Goal: Task Accomplishment & Management: Use online tool/utility

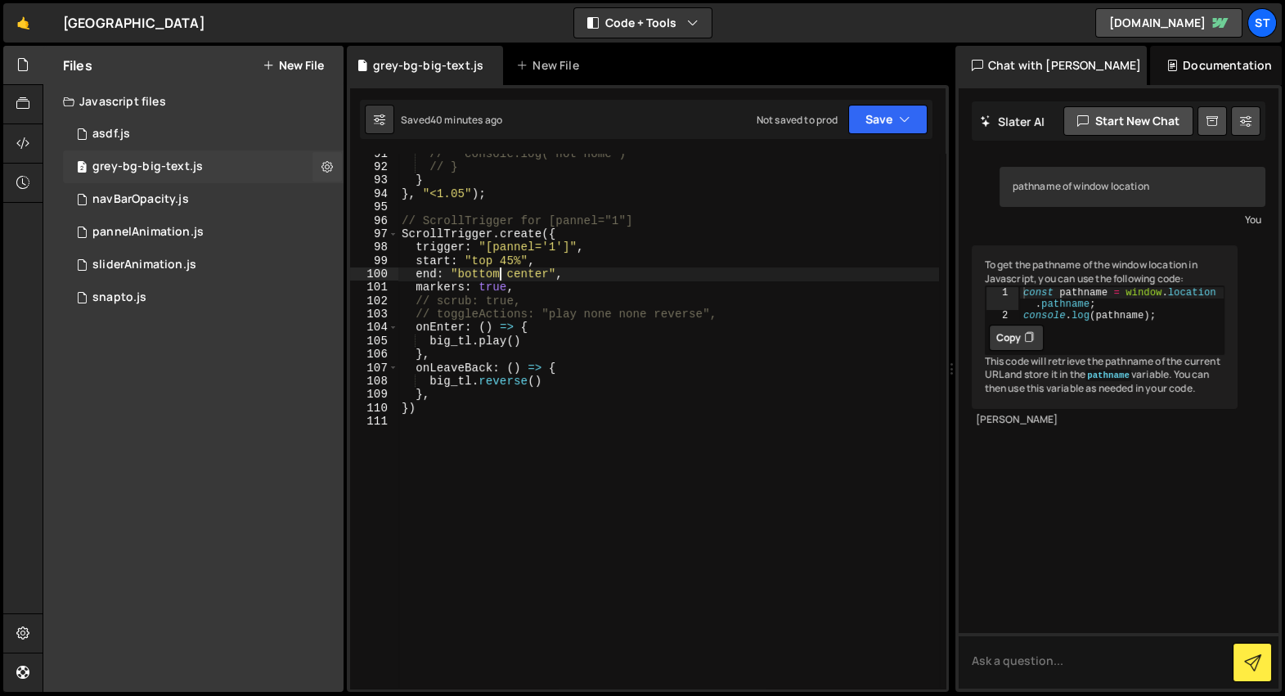
scroll to position [1210, 0]
click at [294, 72] on button "New File" at bounding box center [292, 65] width 61 height 13
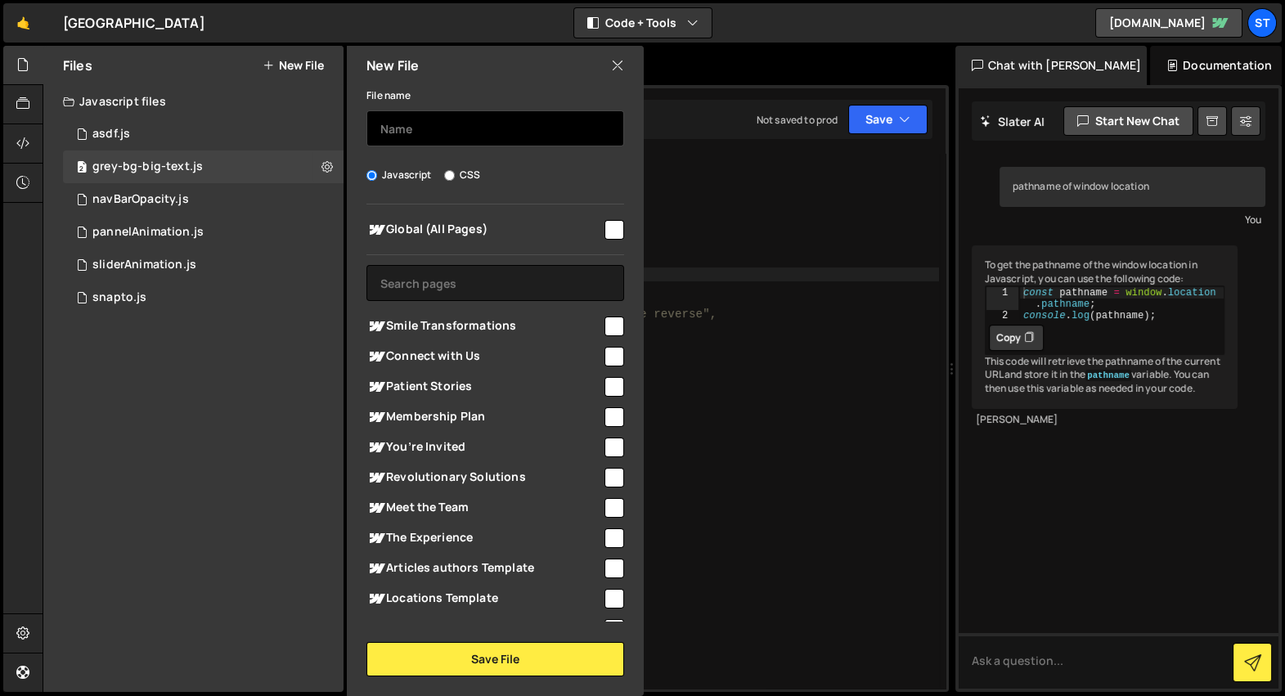
click at [475, 123] on input "text" at bounding box center [495, 128] width 258 height 36
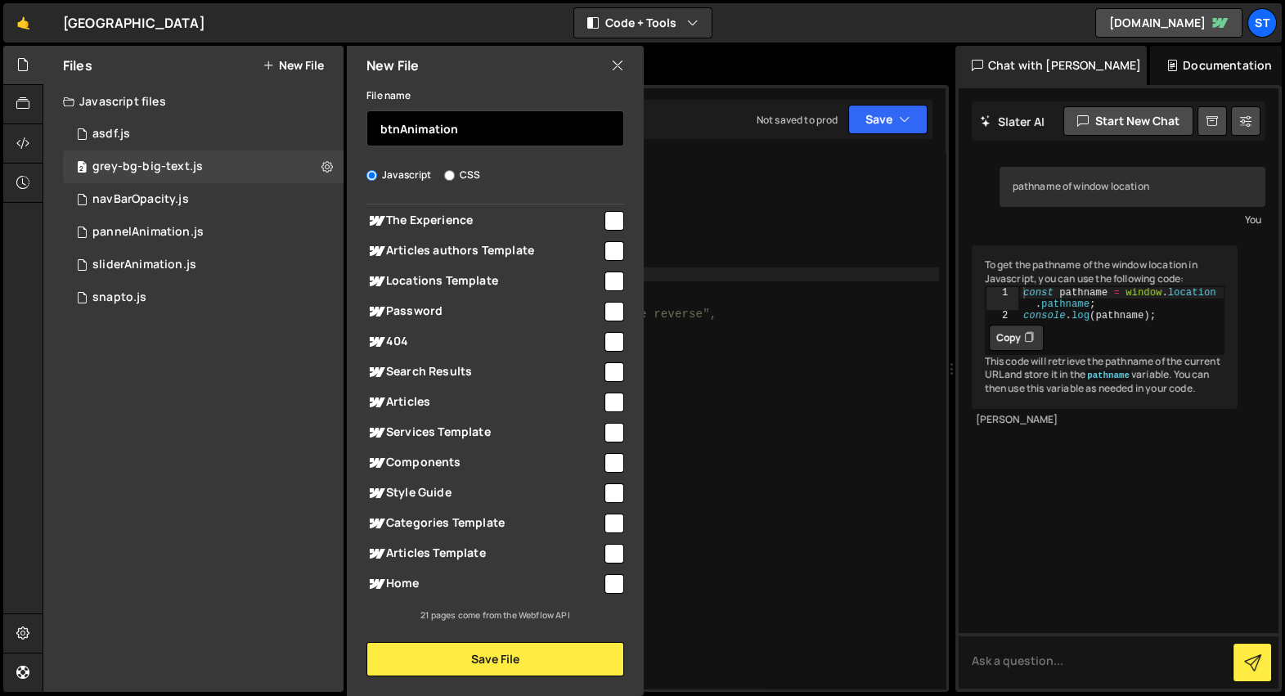
scroll to position [0, 0]
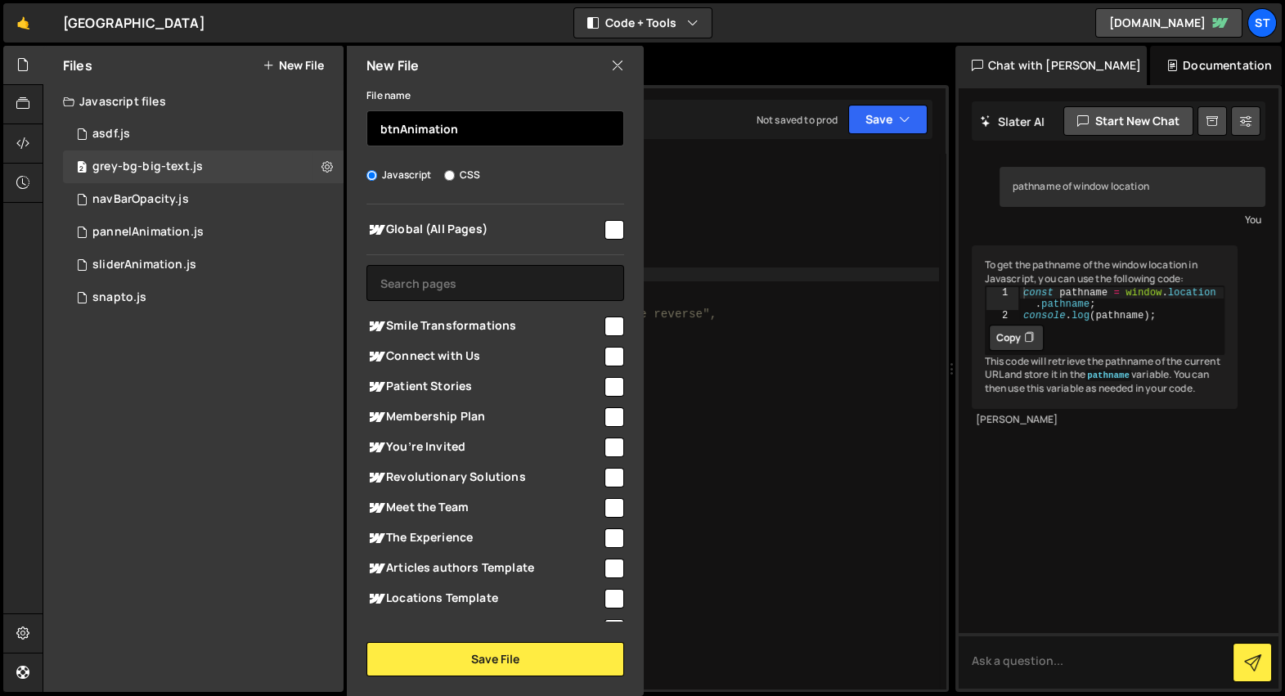
type input "btnAnimation"
click at [604, 226] on input "checkbox" at bounding box center [614, 230] width 20 height 20
checkbox input "true"
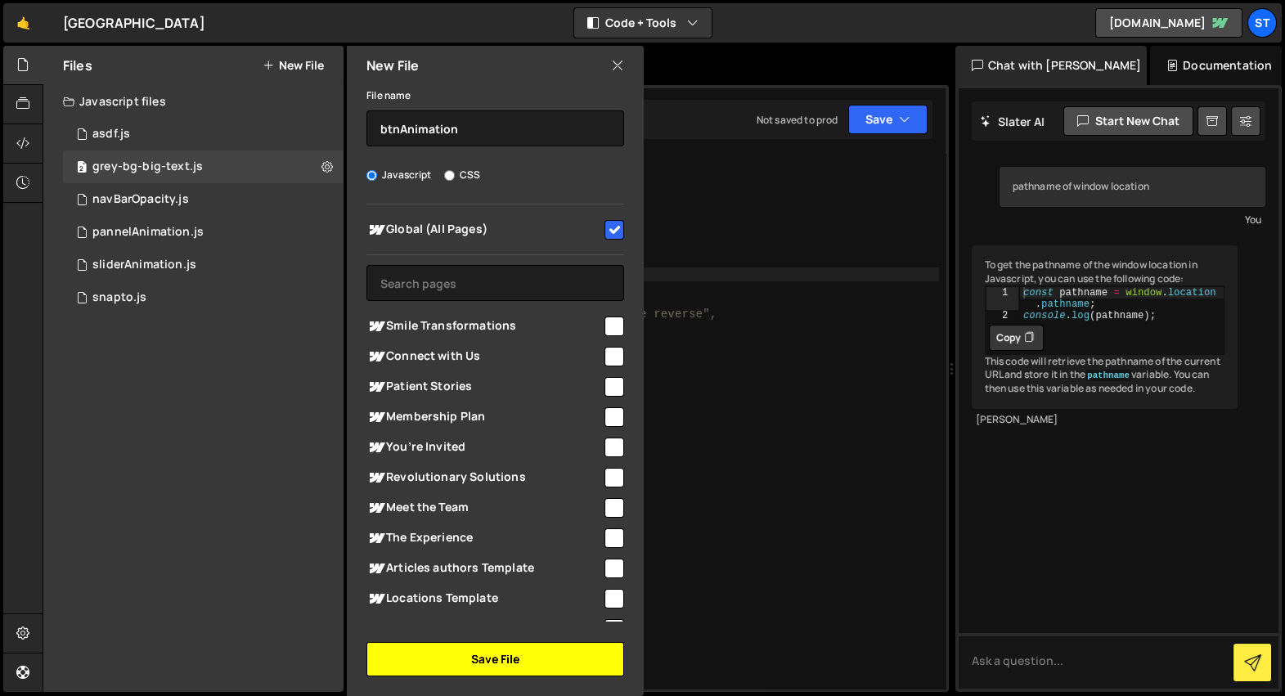
click at [457, 660] on button "Save File" at bounding box center [495, 659] width 258 height 34
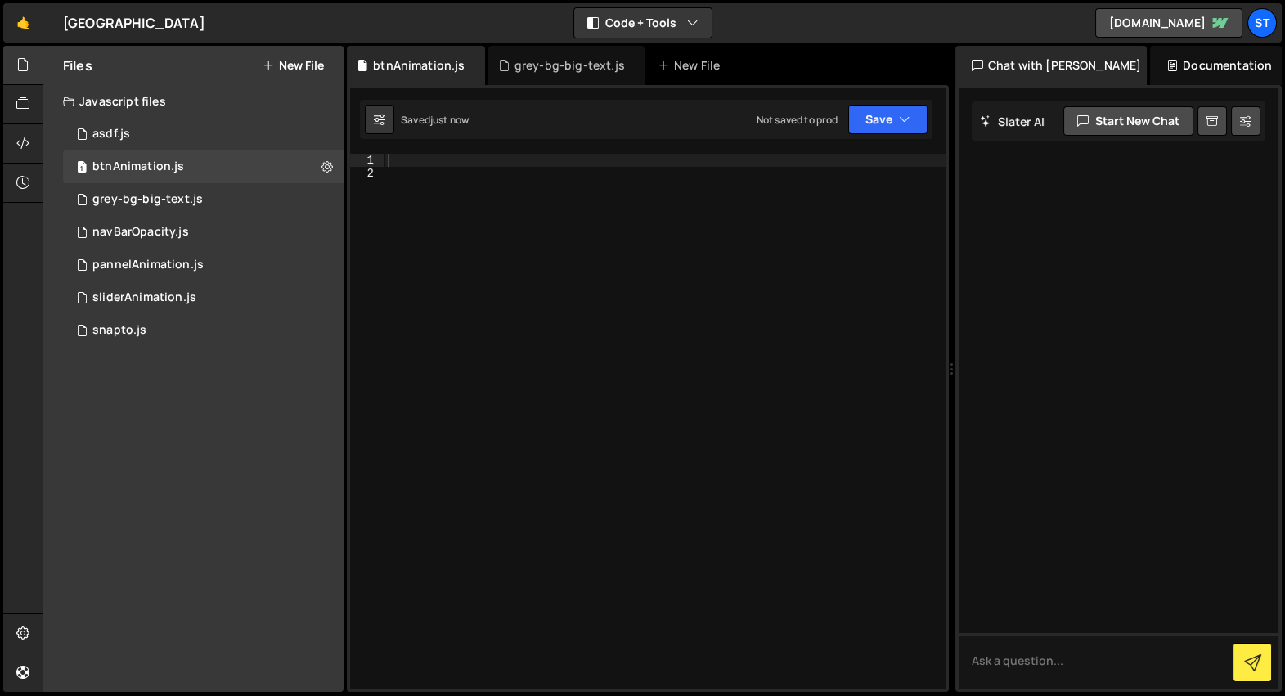
click at [433, 165] on div at bounding box center [664, 435] width 561 height 563
click at [195, 263] on div "pannelAnimation.js" at bounding box center [147, 265] width 111 height 15
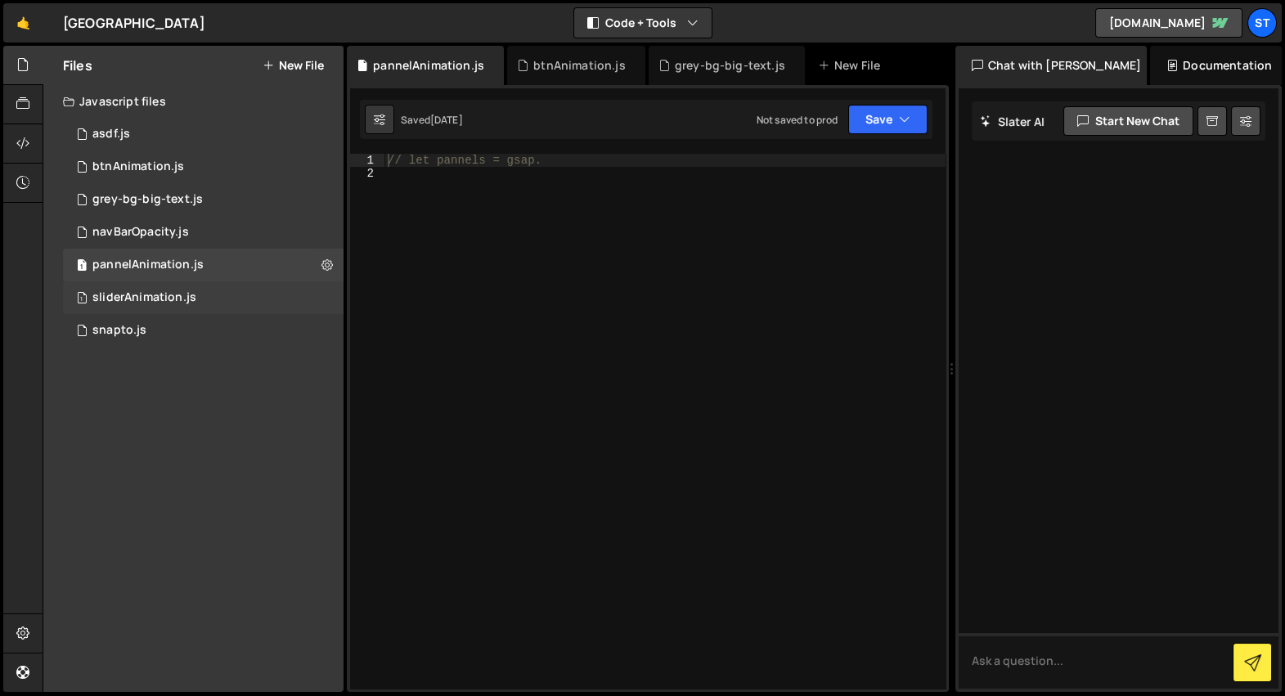
click at [223, 292] on div "1 sliderAnimation.js 0" at bounding box center [203, 297] width 280 height 33
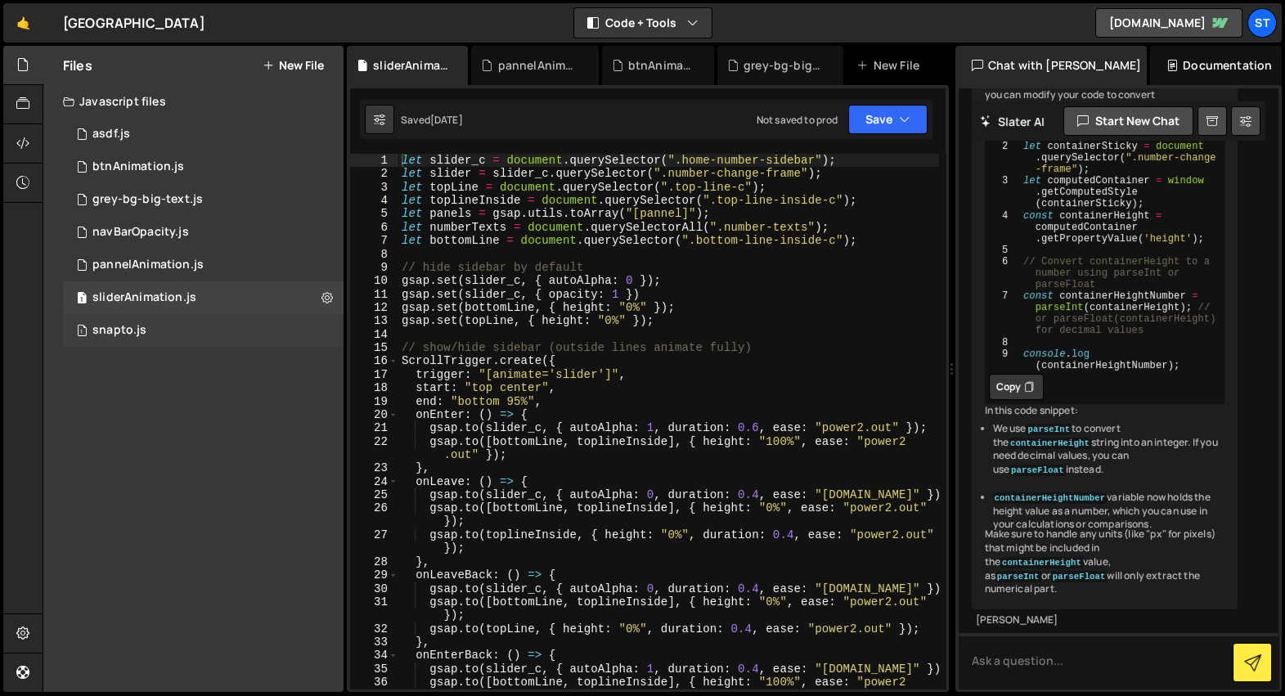
scroll to position [1045, 0]
click at [195, 319] on div "1 snapto.js 0" at bounding box center [203, 330] width 280 height 33
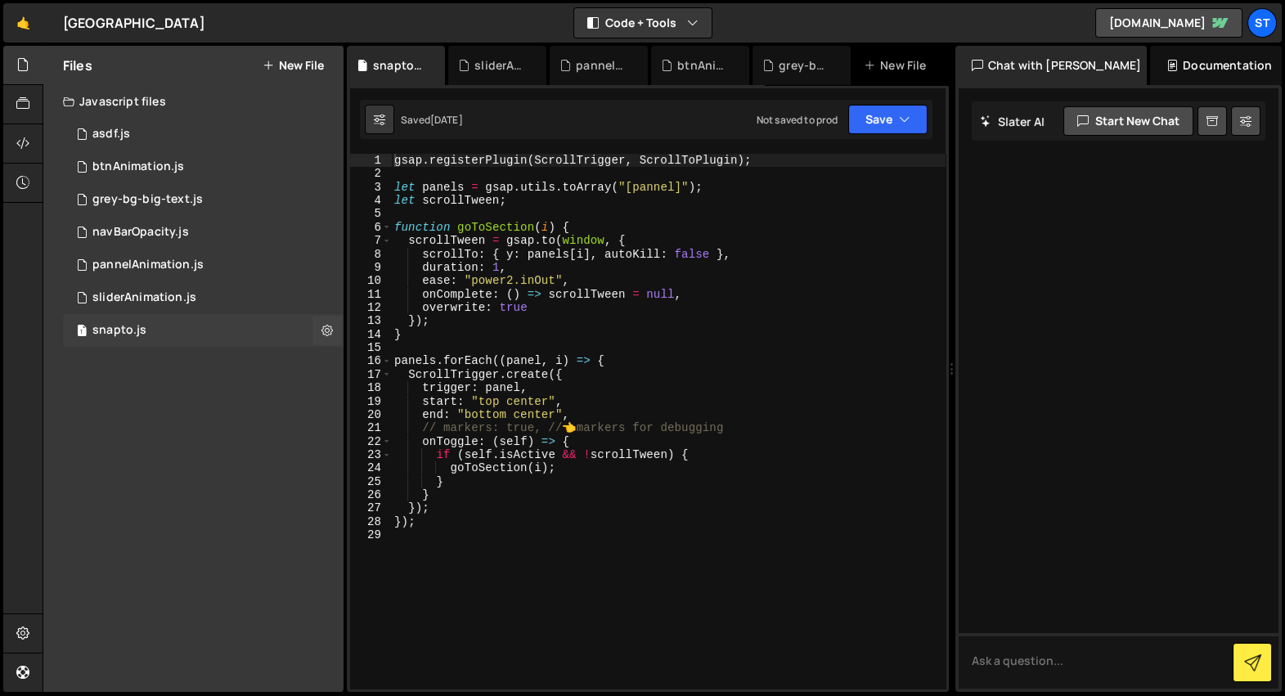
scroll to position [0, 0]
click at [423, 329] on div "gsap . registerPlugin ( ScrollTrigger , ScrollToPlugin ) ; let panels = gsap . …" at bounding box center [668, 435] width 554 height 563
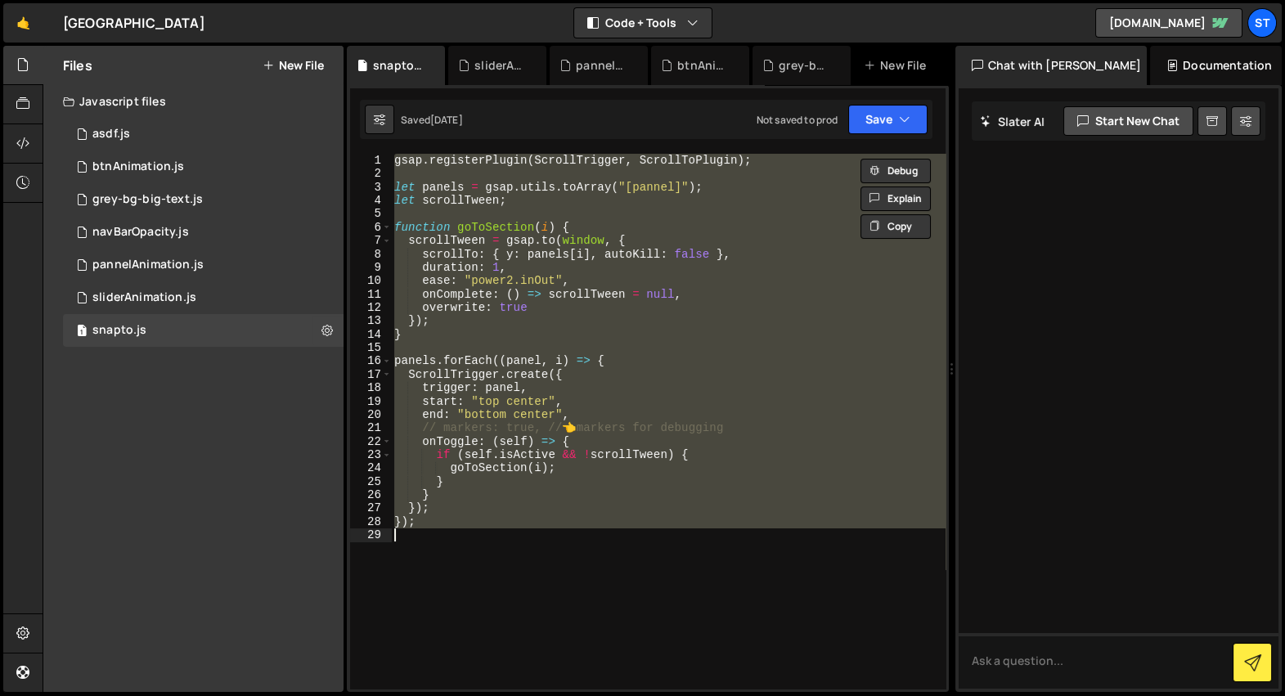
type textarea "// });"
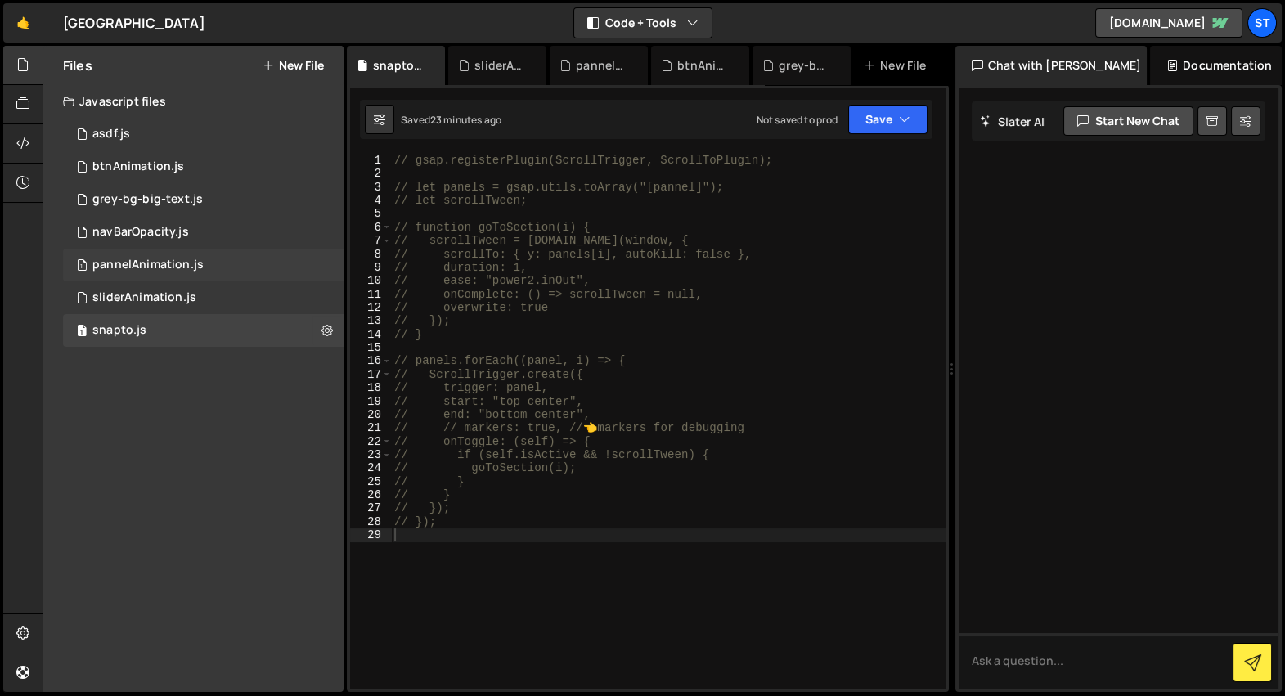
click at [181, 279] on div "1 pannelAnimation.js 0" at bounding box center [203, 265] width 280 height 33
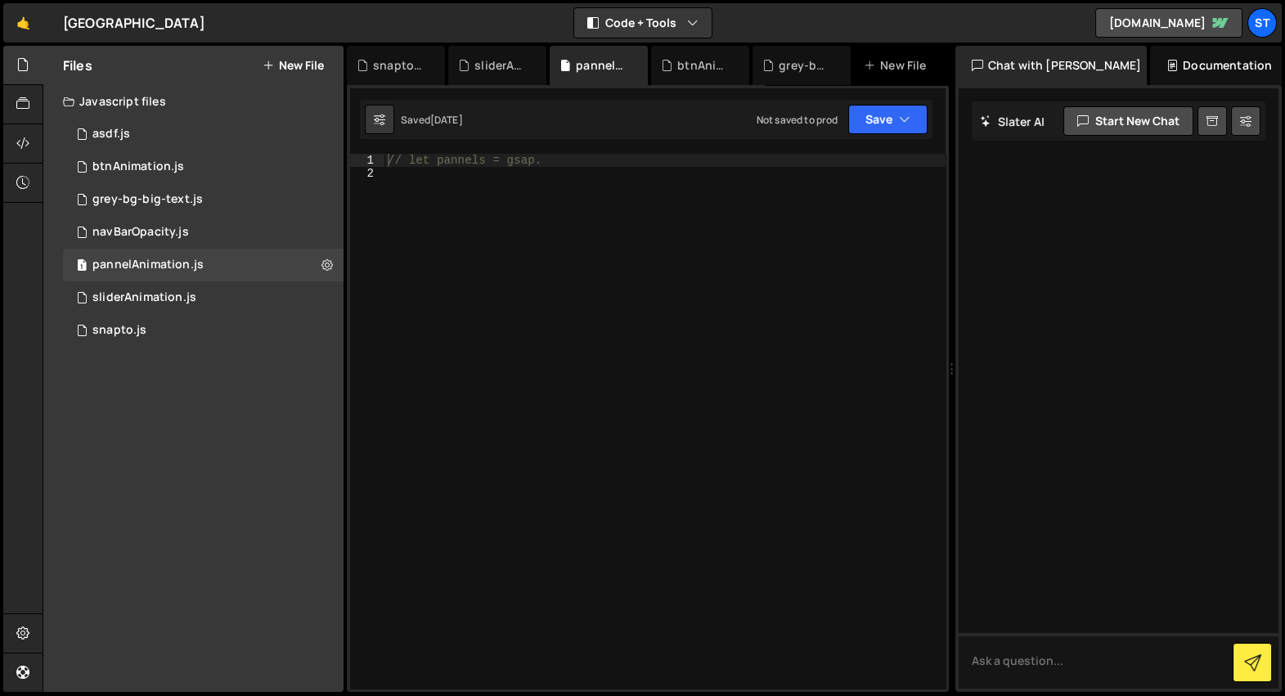
click at [545, 287] on div "// let pannels = gsap." at bounding box center [664, 435] width 561 height 563
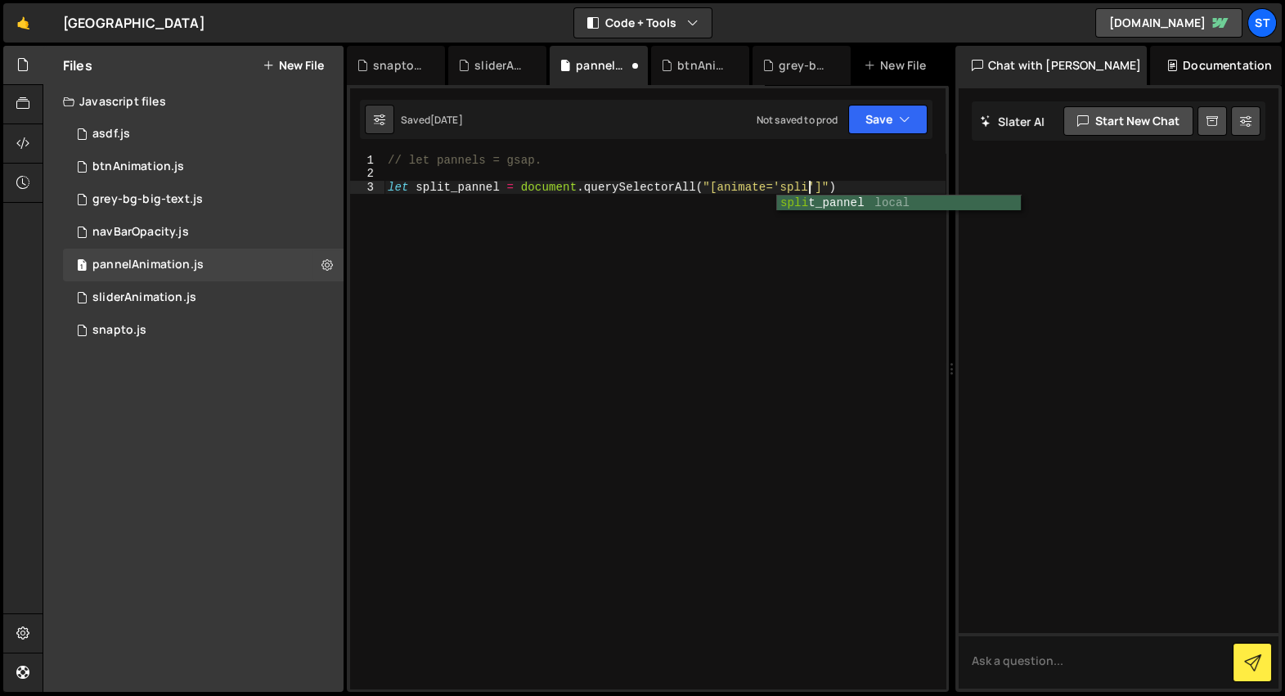
scroll to position [0, 29]
type textarea "let split_pannel = document.querySelectorAll("[animate='split']")"
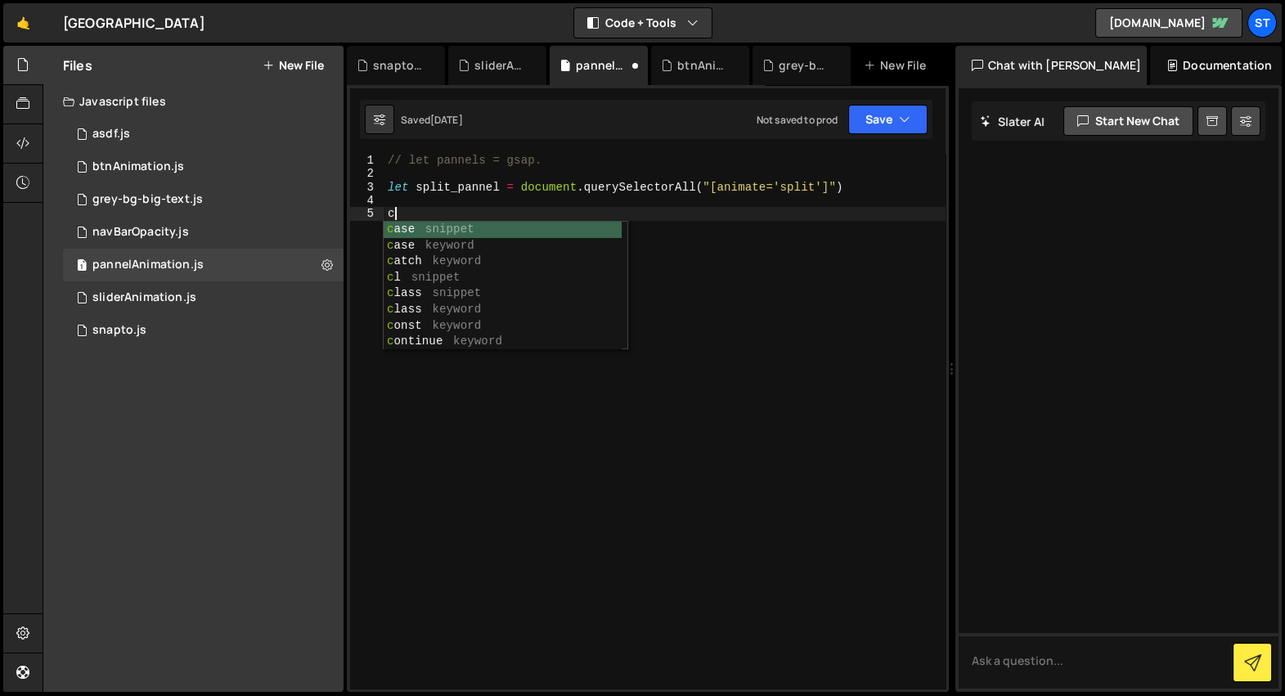
scroll to position [0, 0]
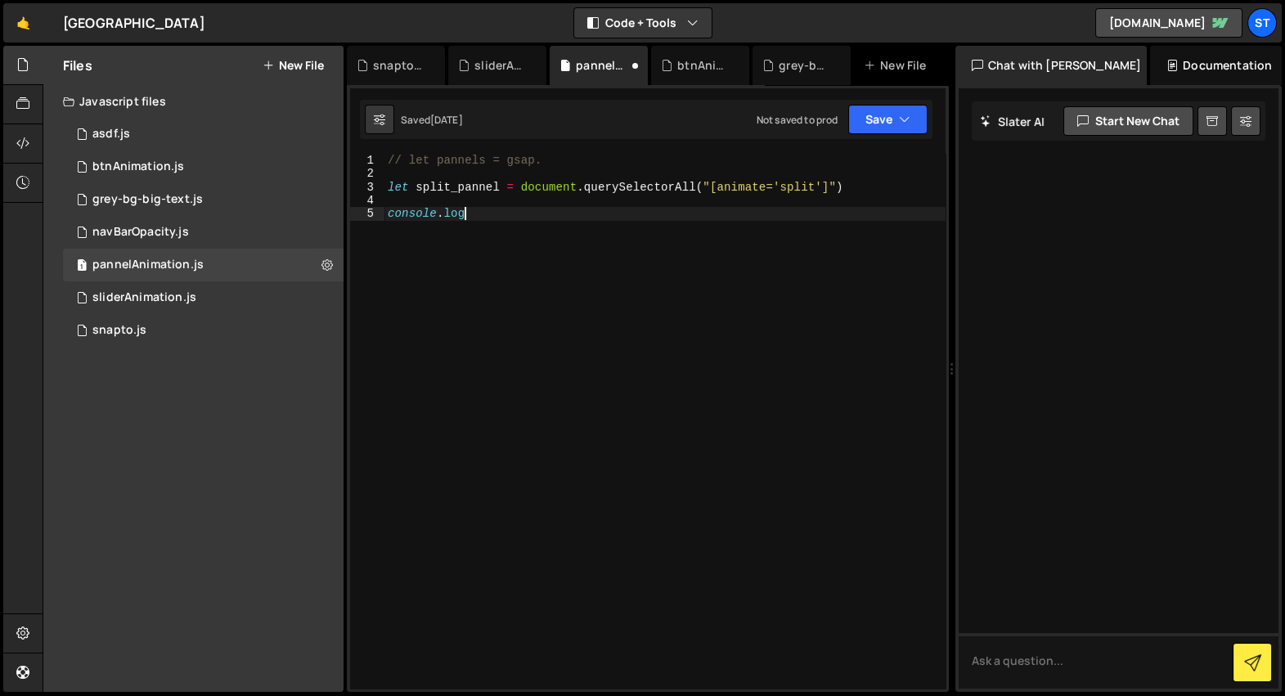
type textarea "console.log("
type textarea "let split_pannel = document.querySelectorAll("[animate='split']")"
paste textarea "split_pannel"
type textarea "console.log(split_pannel)"
click at [760, 341] on div "// let pannels = gsap. let split_pannel = document . querySelectorAll ( "[anima…" at bounding box center [664, 435] width 561 height 563
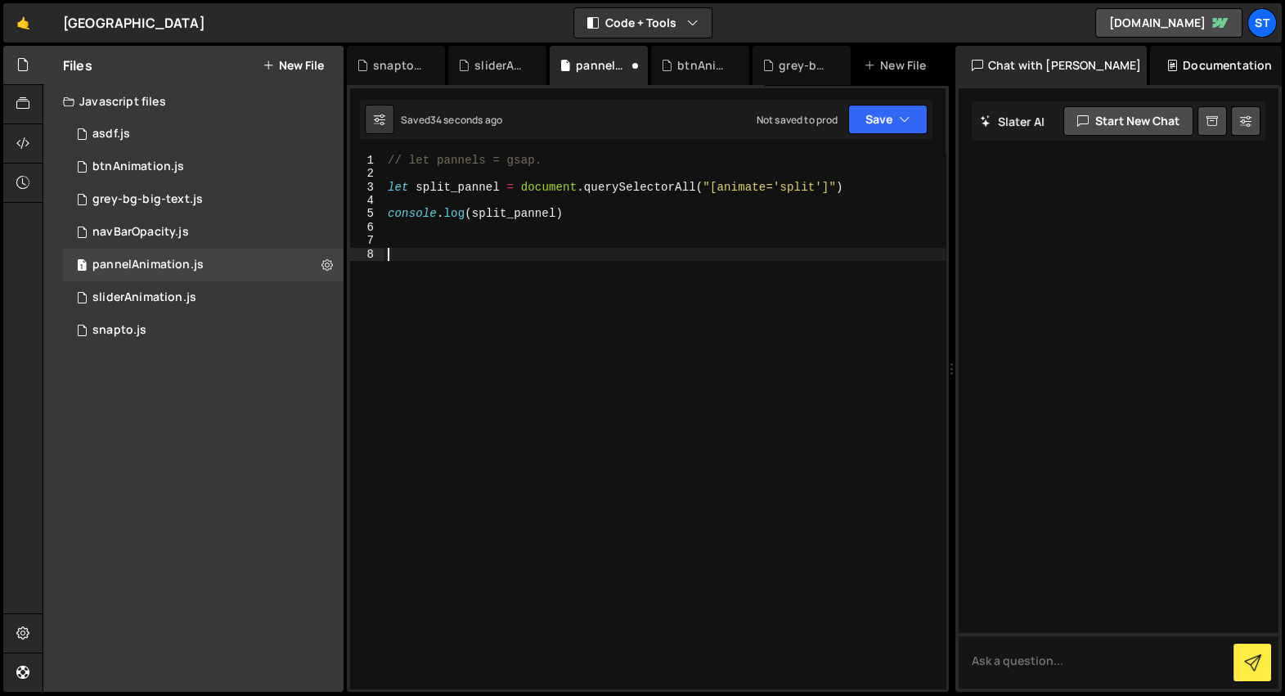
type textarea "l"
click at [459, 188] on div "// let pannels = gsap. let split_pannel = document . querySelectorAll ( "[anima…" at bounding box center [664, 435] width 561 height 563
type textarea "let split_pannel = document.querySelectorAll("[animate='split']")"
click at [459, 188] on div "// let pannels = gsap. let split_pannel = document . querySelectorAll ( "[anima…" at bounding box center [664, 435] width 561 height 563
click at [430, 240] on div "// let pannels = gsap. let split_pannel = document . querySelectorAll ( "[anima…" at bounding box center [664, 435] width 561 height 563
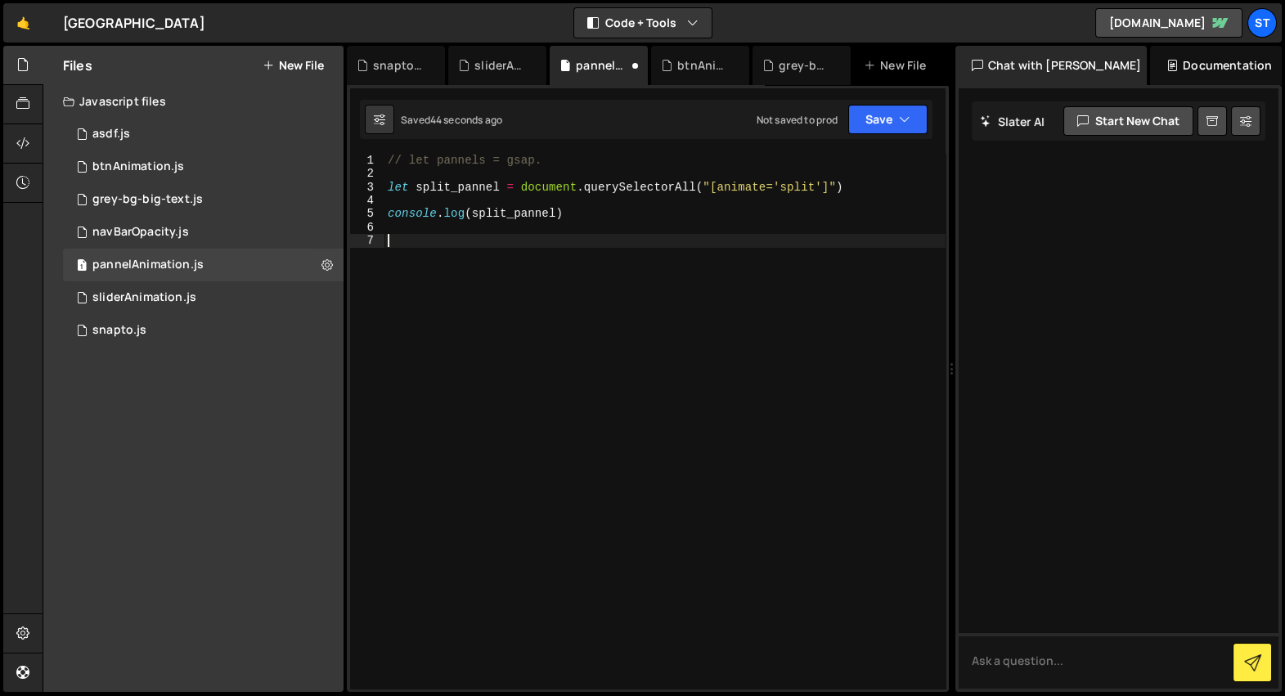
paste textarea "split_pannel"
type textarea "// let pannels = gsap."
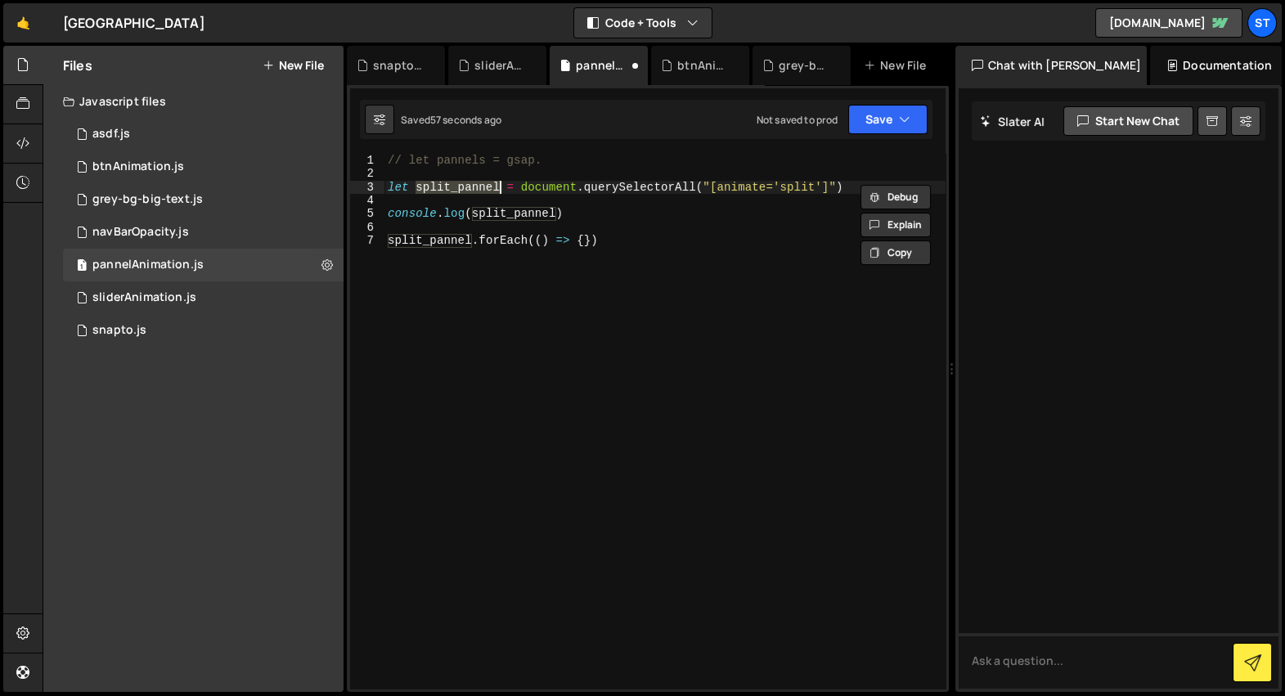
paste textarea "s"
click at [468, 237] on div "// let pannels = gsap. let split_pannels = document . querySelectorAll ( "[anim…" at bounding box center [664, 435] width 561 height 563
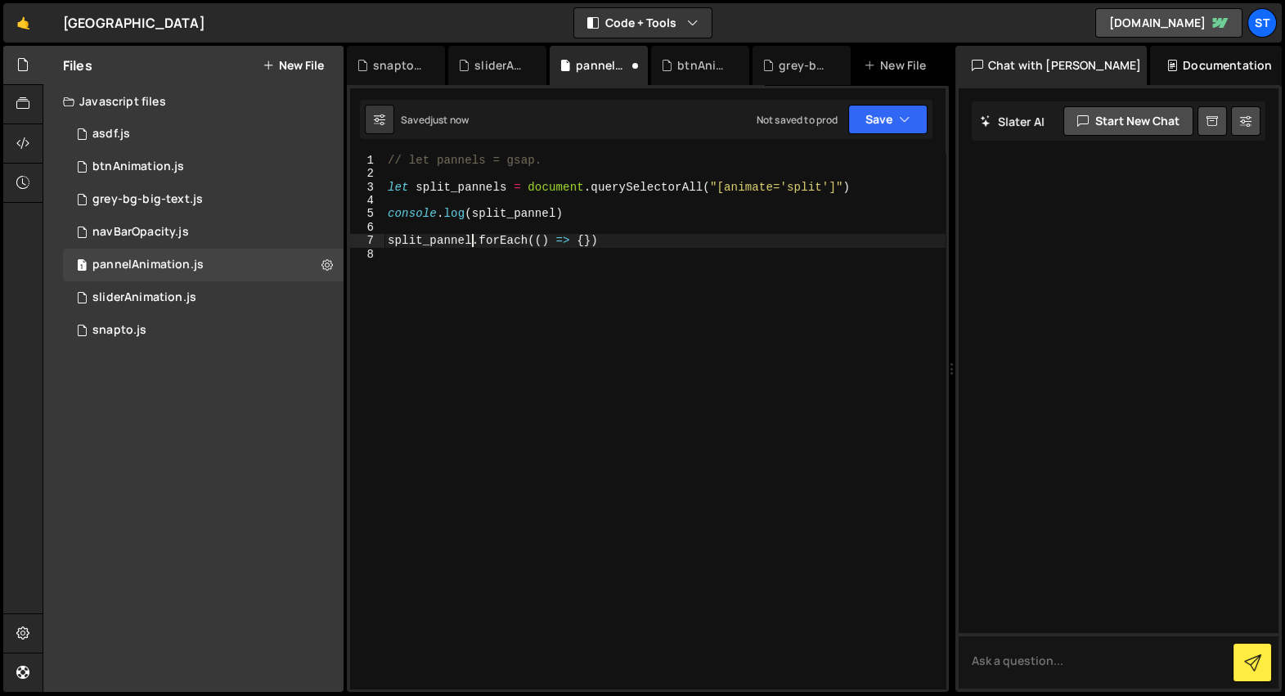
type textarea "split_pannels.forEach(() => {})"
click at [590, 242] on div "// let pannels = gsap. let split_pannels = document . querySelectorAll ( "[anim…" at bounding box center [664, 435] width 561 height 563
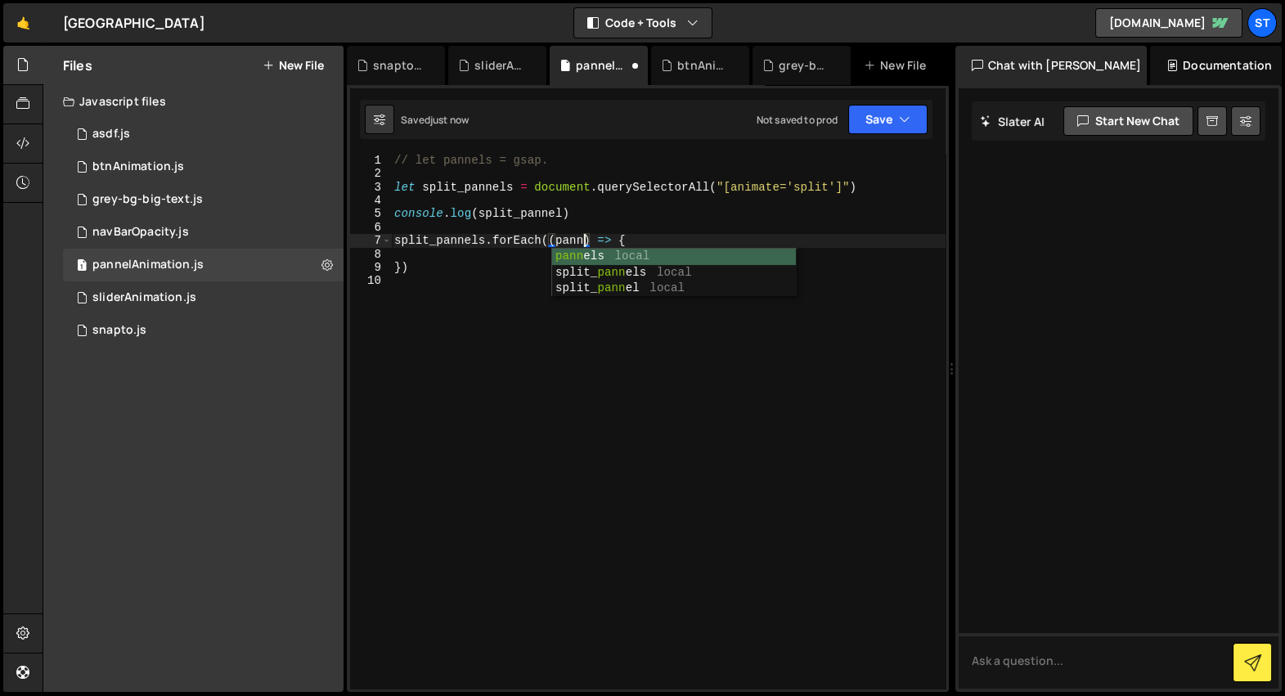
type textarea "split_pannels.forEach((pannel) => {"
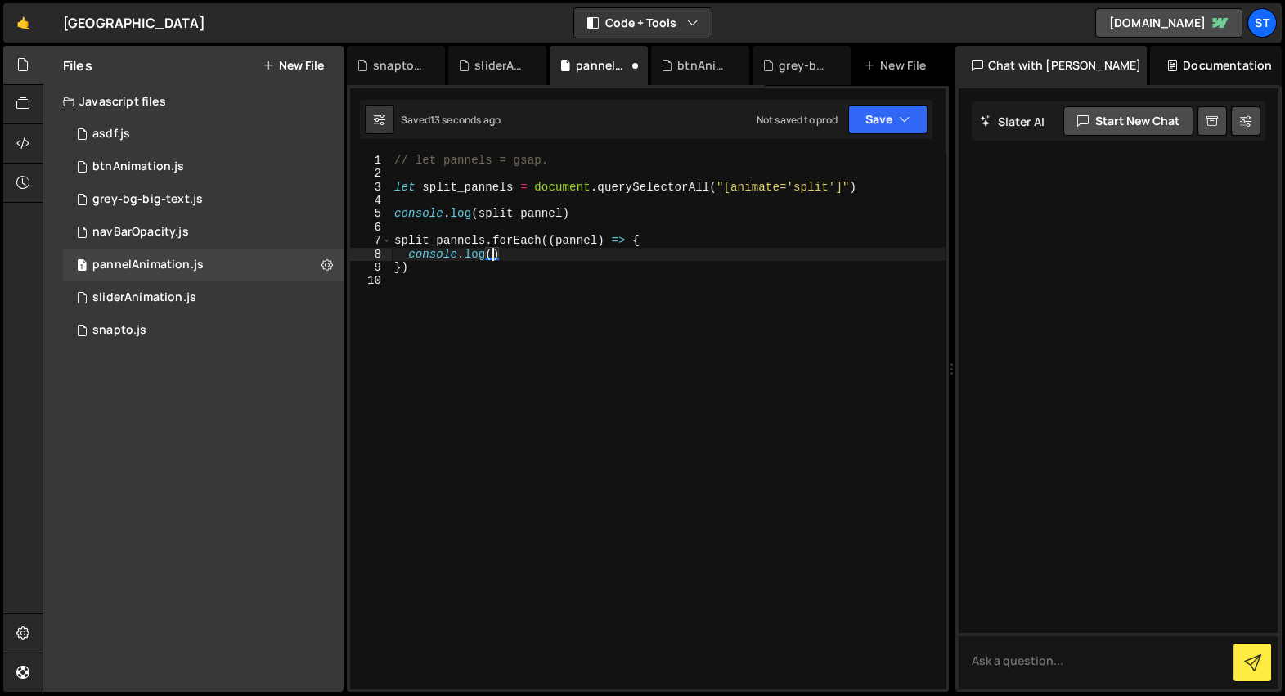
scroll to position [0, 6]
paste textarea "pannel"
click at [568, 265] on div "// let pannels = gsap. let split_pannels = document . querySelectorAll ( "[anim…" at bounding box center [668, 435] width 554 height 563
click at [496, 191] on div "// let pannels = gsap. let split_pannels = document . querySelectorAll ( "[anim…" at bounding box center [668, 435] width 554 height 563
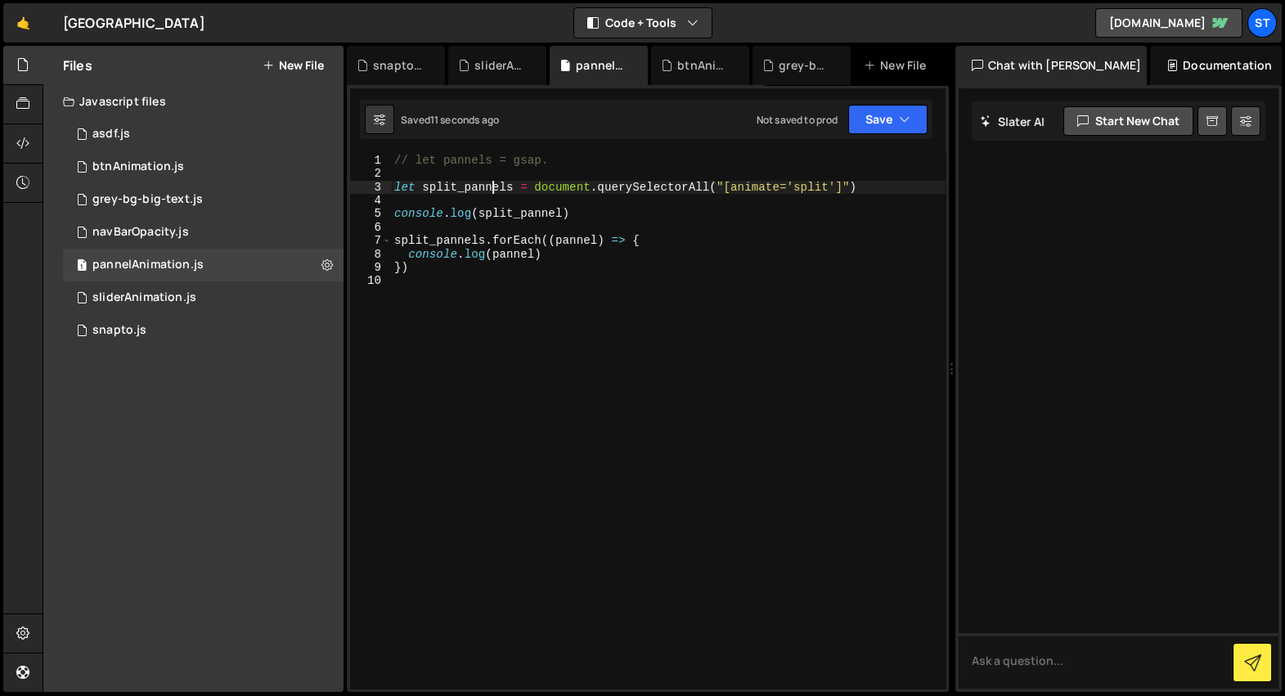
click at [496, 191] on div "// let pannels = gsap. let split_pannels = document . querySelectorAll ( "[anim…" at bounding box center [668, 435] width 554 height 563
click at [513, 213] on div "// let pannels = gsap. let split_pannels = document . querySelectorAll ( "[anim…" at bounding box center [668, 435] width 554 height 563
paste textarea "s"
click at [619, 215] on div "// let pannels = gsap. let split_pannels = document . querySelectorAll ( "[anim…" at bounding box center [668, 435] width 554 height 563
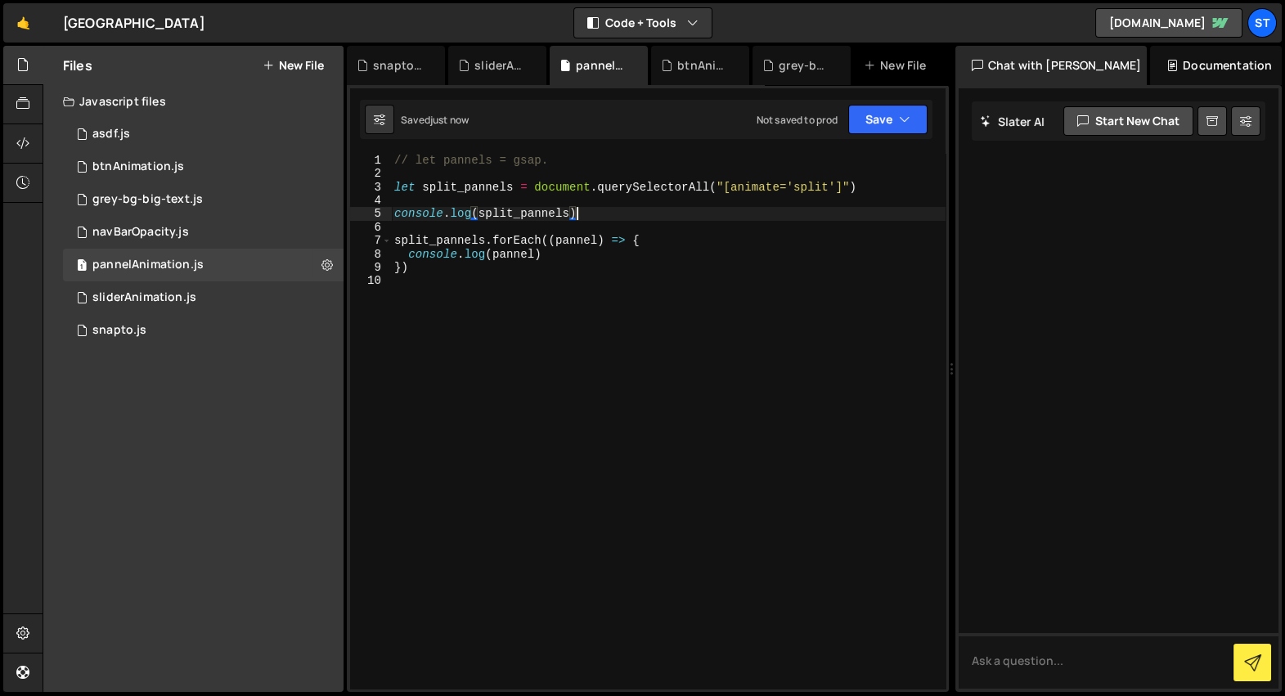
type textarea "// console.log(split_pannels)"
type textarea "console.log(pannel)"
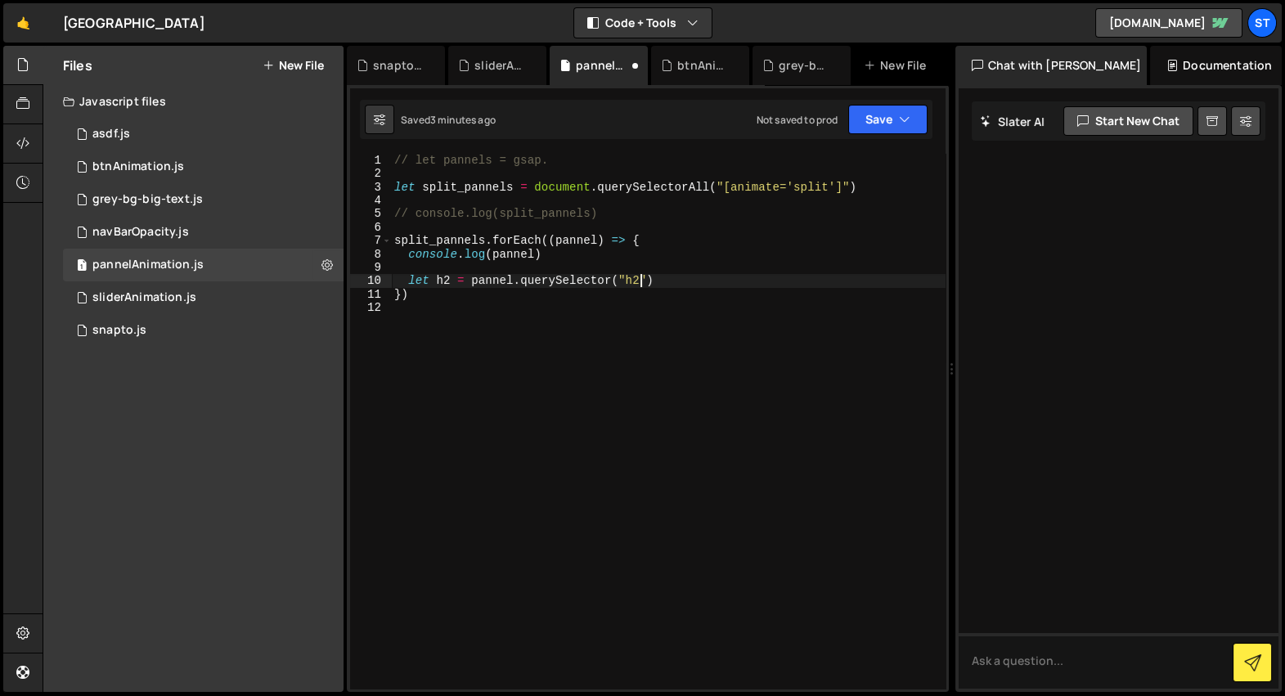
scroll to position [0, 16]
type textarea "let h2 = pannel.querySelector("h2")"
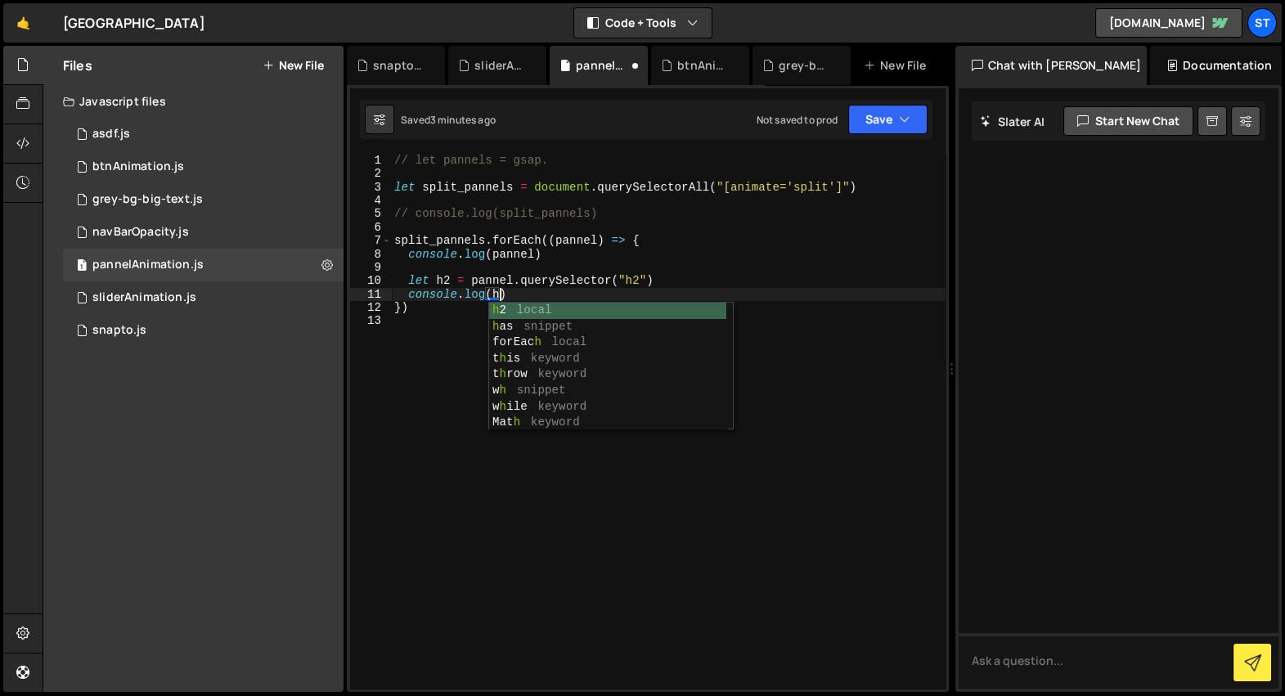
scroll to position [0, 7]
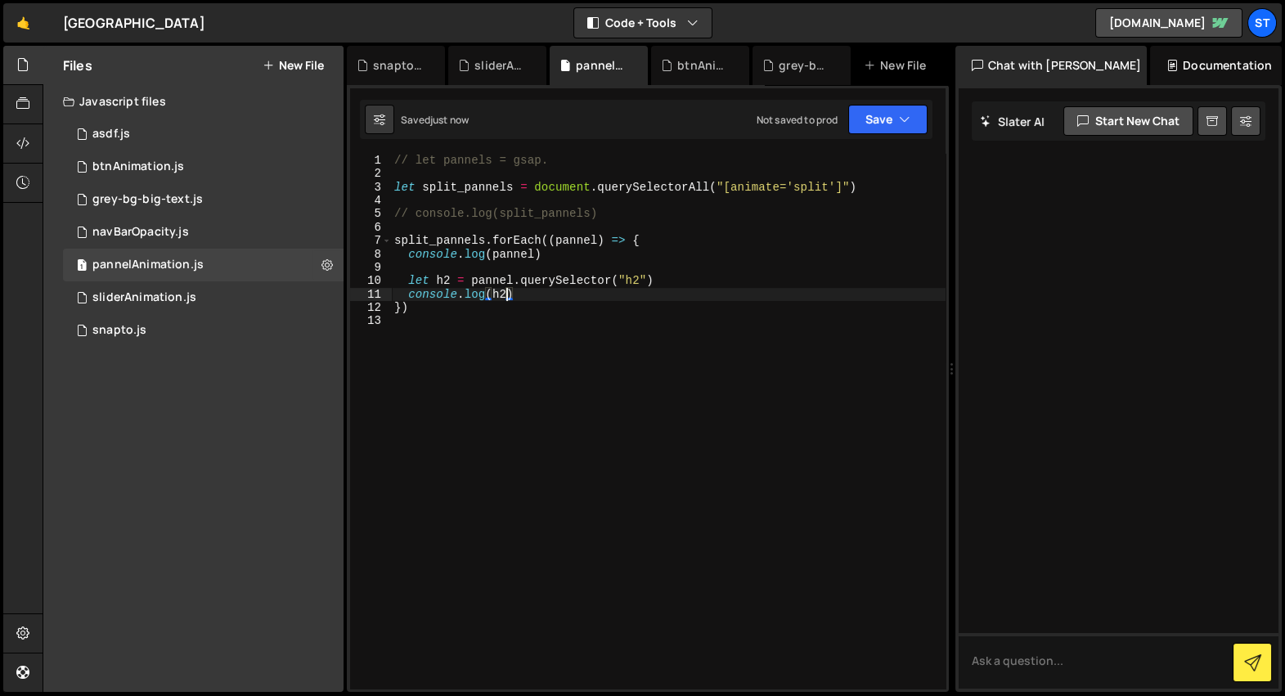
type textarea "console.log(h2)"
click at [547, 295] on div "// let pannels = gsap. let split_pannels = document . querySelectorAll ( "[anim…" at bounding box center [668, 435] width 554 height 563
type textarea "gsap.from(h2, {})"
click at [550, 331] on div "// let pannels = gsap. let split_pannels = document . querySelectorAll ( "[anim…" at bounding box center [668, 435] width 554 height 563
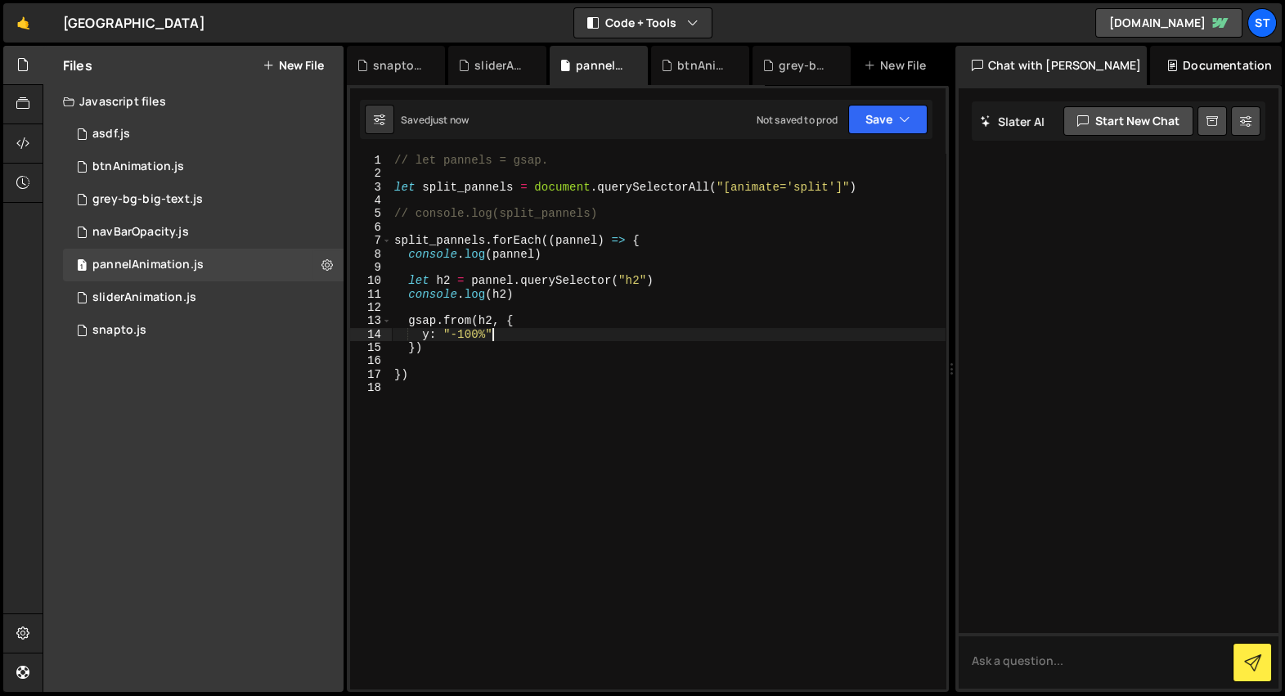
type textarea "y: "-100%""
